Goal: Find specific page/section: Find specific page/section

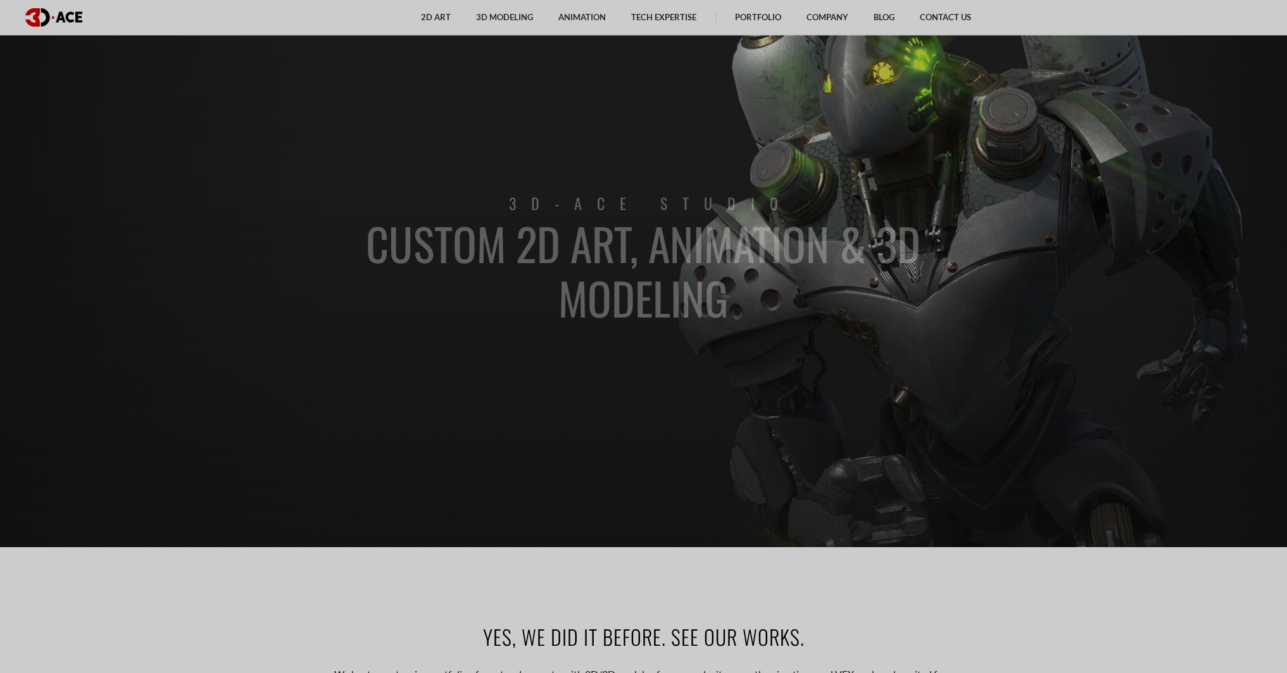
scroll to position [633, 0]
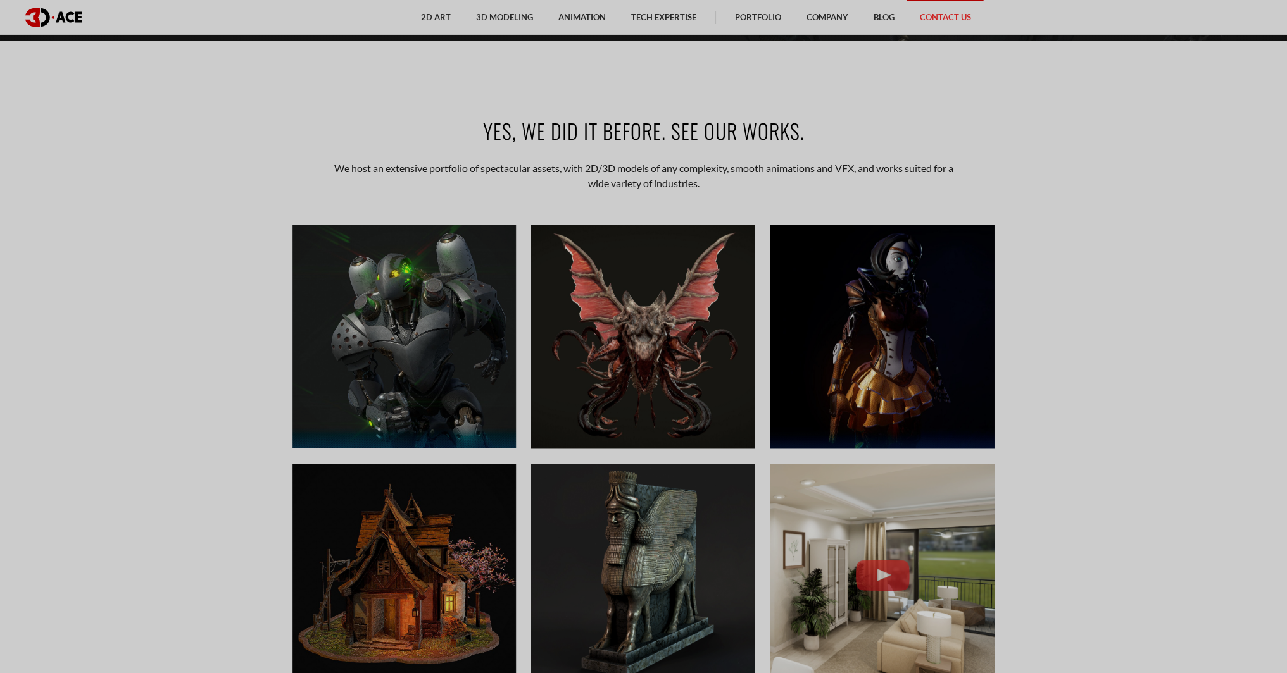
click at [921, 23] on link "Contact Us" at bounding box center [945, 17] width 77 height 35
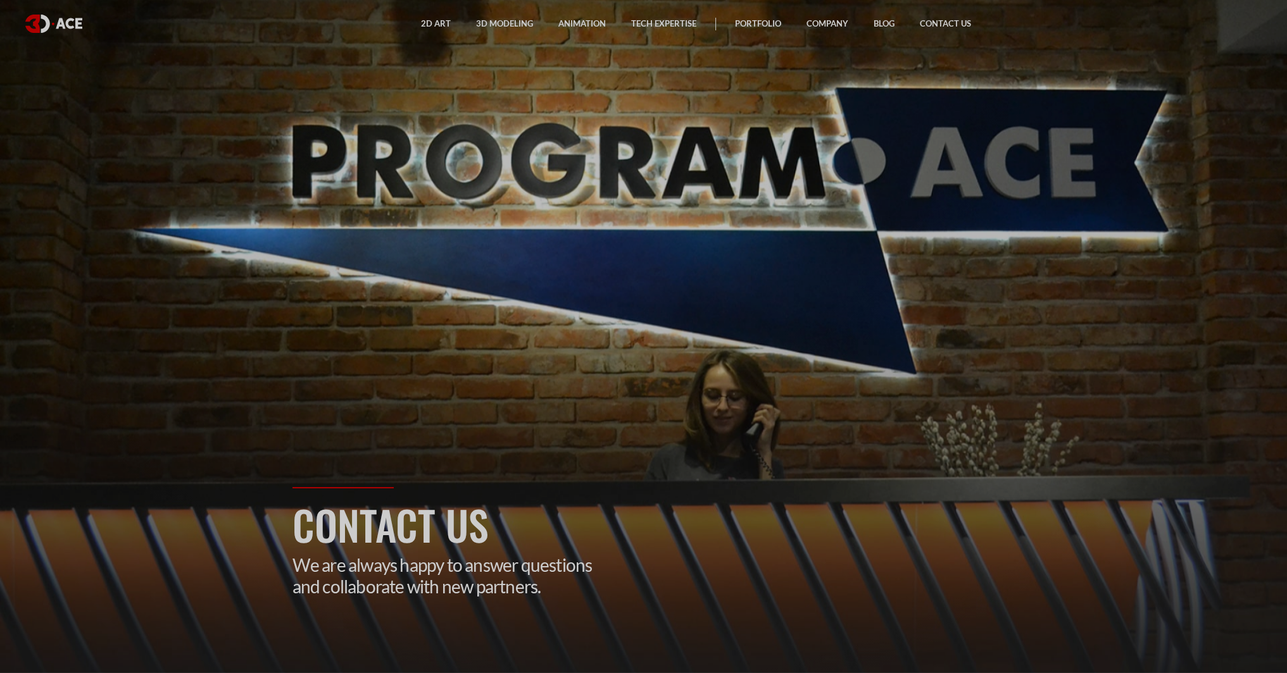
drag, startPoint x: 1061, startPoint y: 494, endPoint x: 861, endPoint y: 179, distance: 373.6
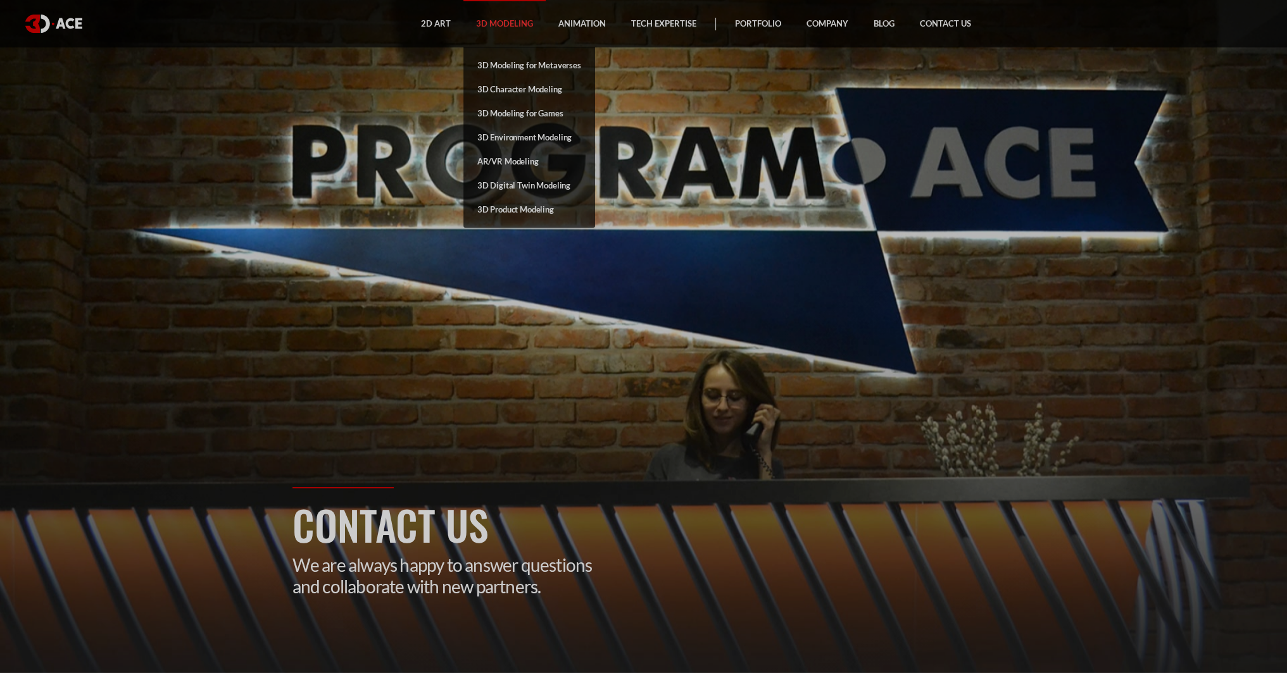
click at [501, 24] on link "3D Modeling" at bounding box center [504, 23] width 82 height 47
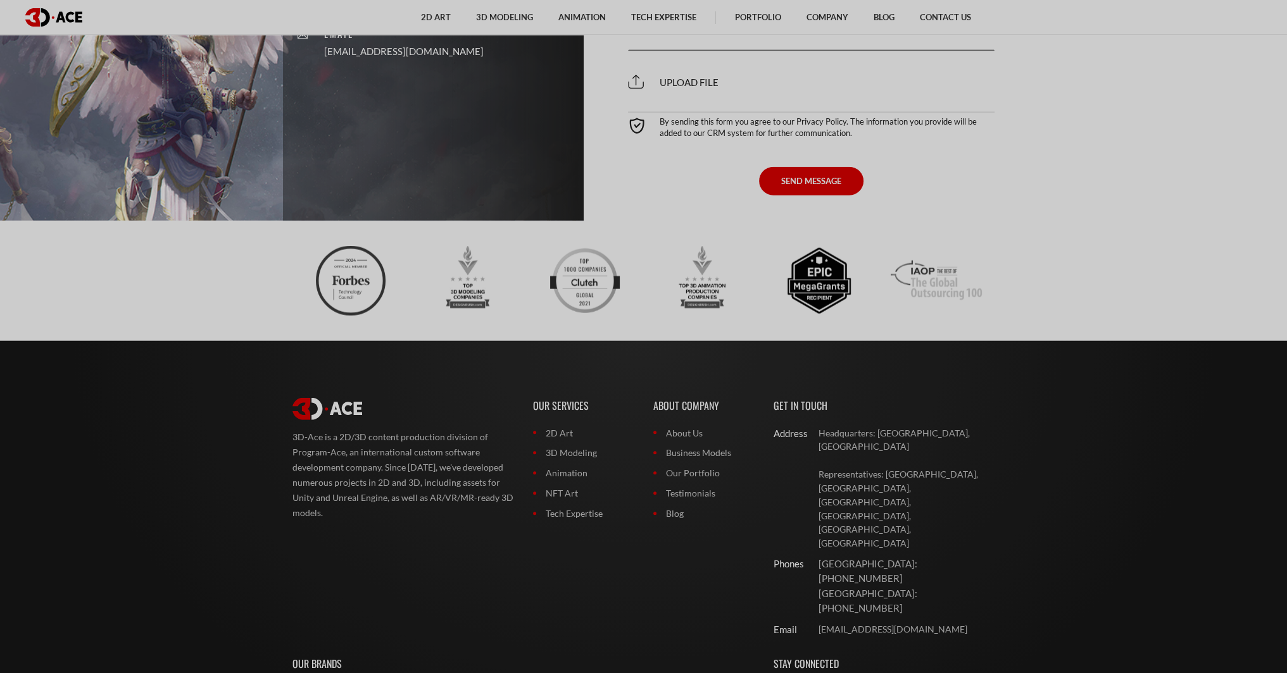
scroll to position [4109, 0]
